Goal: Information Seeking & Learning: Learn about a topic

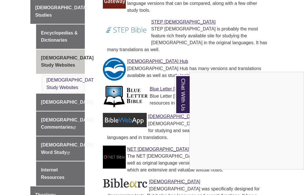
scroll to position [238, 0]
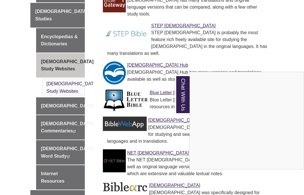
click at [115, 41] on div "Chat With Us" at bounding box center [152, 97] width 304 height 195
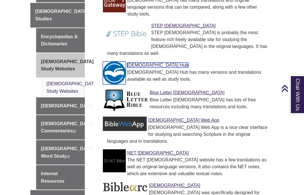
click at [132, 62] on link "[DEMOGRAPHIC_DATA] Hub" at bounding box center [157, 64] width 61 height 5
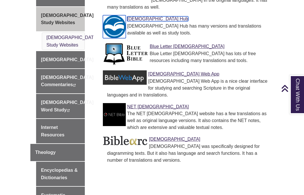
scroll to position [283, 0]
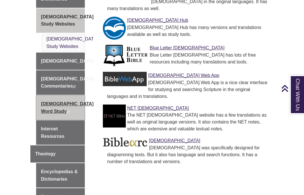
click at [52, 95] on link "[DEMOGRAPHIC_DATA] Word Study This link opens in a new window This link opens i…" at bounding box center [60, 107] width 49 height 24
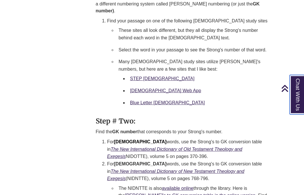
scroll to position [686, 0]
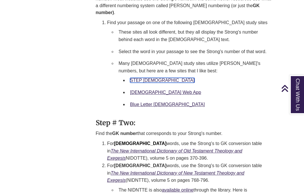
click at [137, 78] on link "STEP [DEMOGRAPHIC_DATA]" at bounding box center [162, 80] width 64 height 5
